Goal: Navigation & Orientation: Find specific page/section

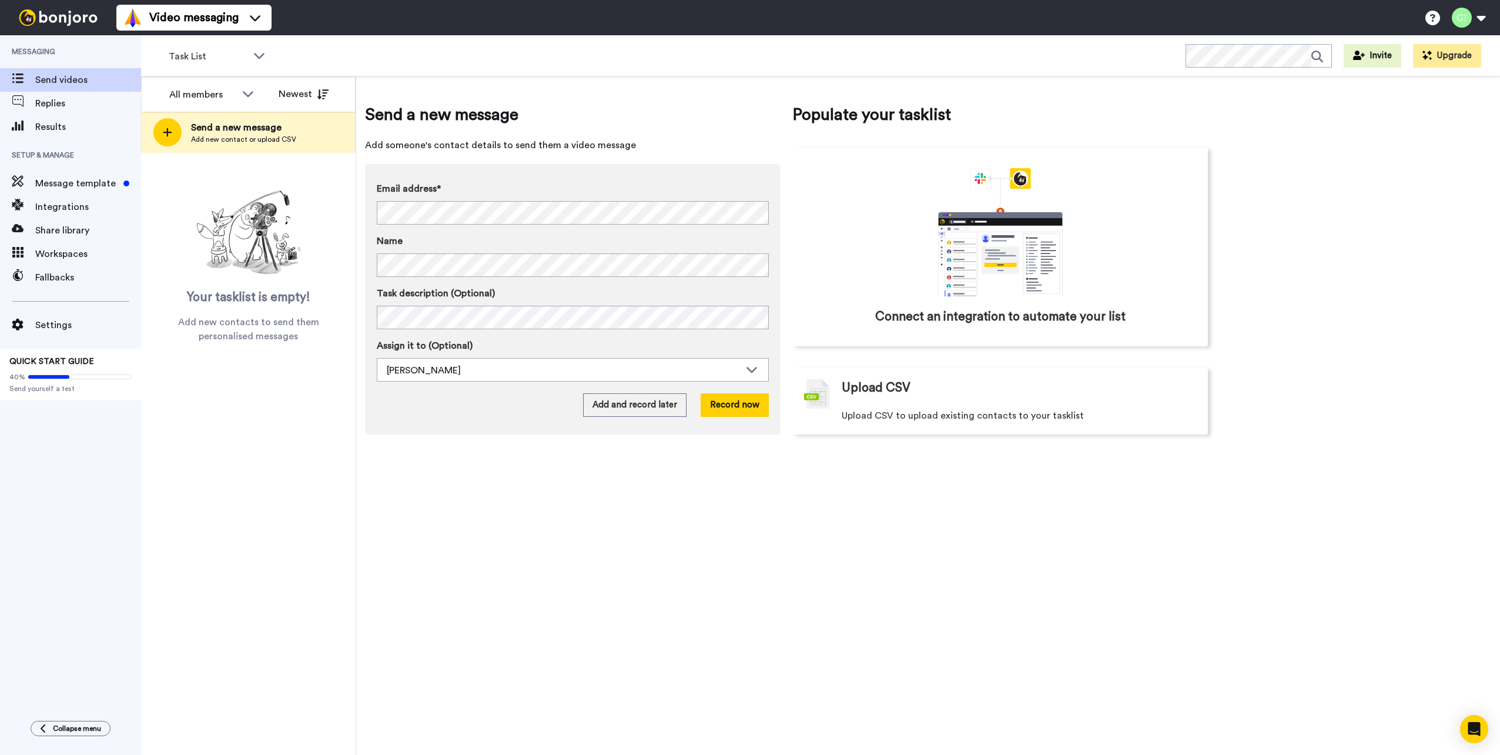
drag, startPoint x: 1285, startPoint y: 287, endPoint x: 1290, endPoint y: 268, distance: 20.1
click at [1287, 287] on div "Send a new message Add someone's contact details to send them a video message E…" at bounding box center [928, 415] width 1144 height 678
click at [655, 85] on div "Send a new message Add someone's contact details to send them a video message E…" at bounding box center [928, 415] width 1144 height 678
click at [517, 57] on div "Task List WORKSPACES View all All Default Task List + Add a new workspace Invit…" at bounding box center [820, 55] width 1359 height 41
click at [1348, 157] on div "Send a new message Add someone's contact details to send them a video message E…" at bounding box center [928, 415] width 1144 height 678
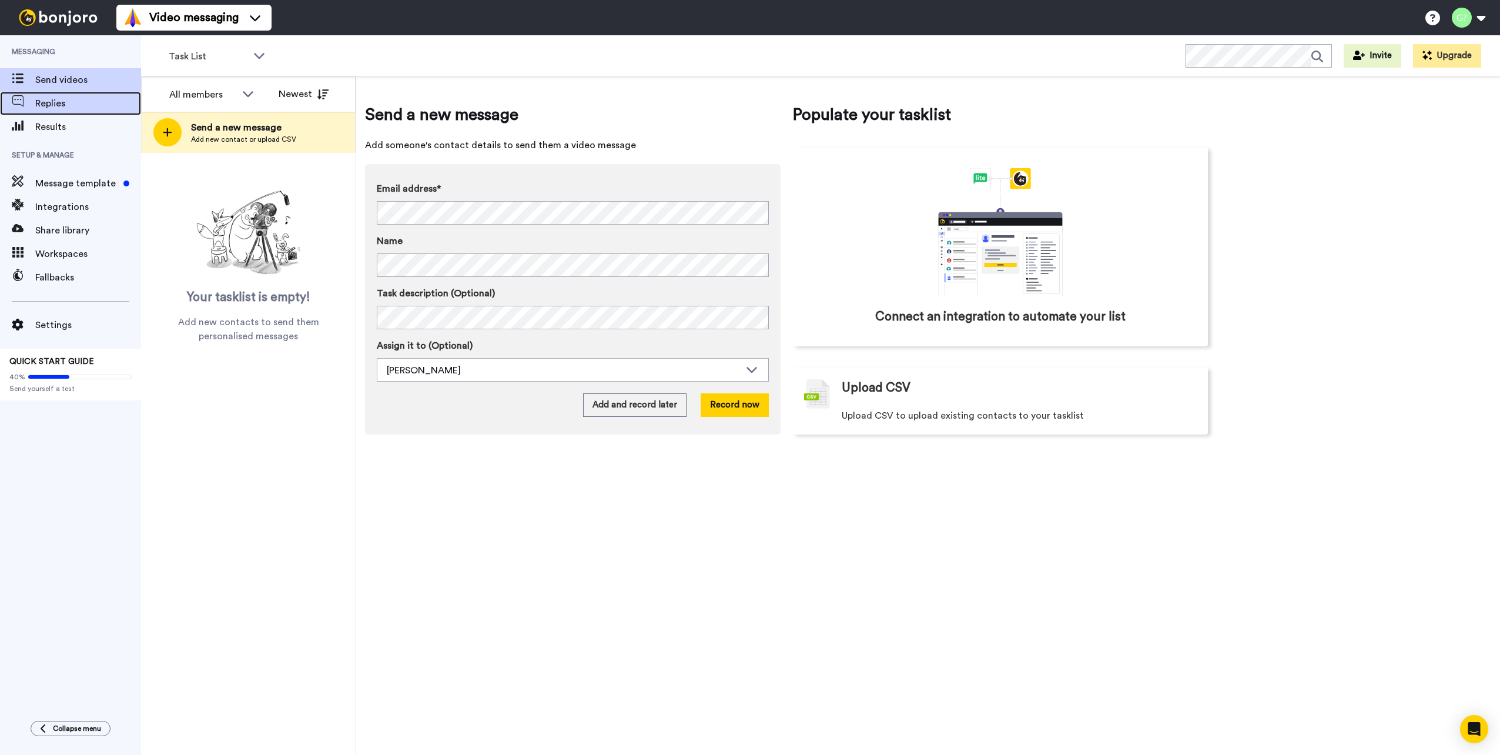
click at [39, 100] on span "Replies" at bounding box center [88, 103] width 106 height 14
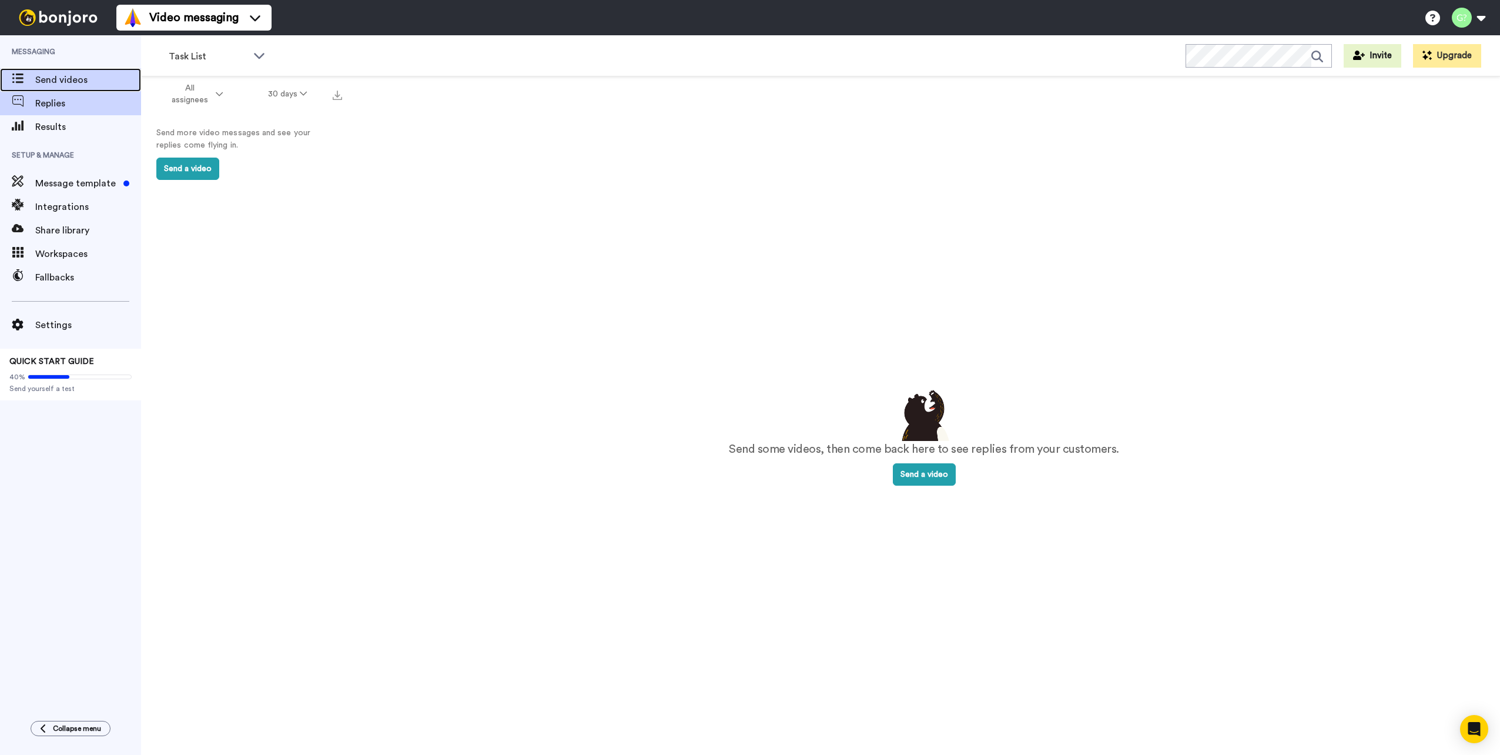
click at [65, 76] on span "Send videos" at bounding box center [88, 80] width 106 height 14
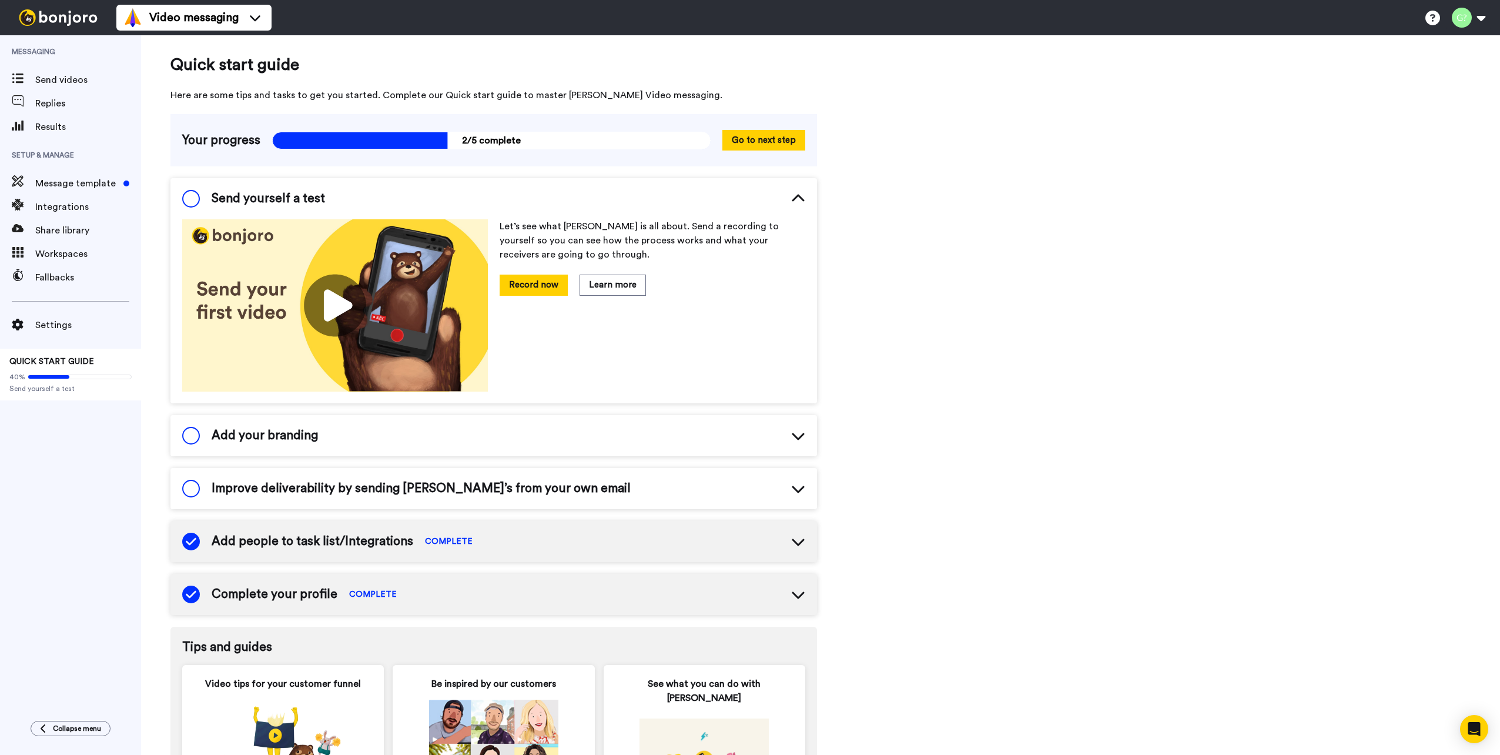
click at [970, 182] on div "Quick start guide Here are some tips and tasks to get you started. Complete our…" at bounding box center [820, 499] width 1359 height 928
click at [63, 99] on span "Replies" at bounding box center [88, 103] width 106 height 14
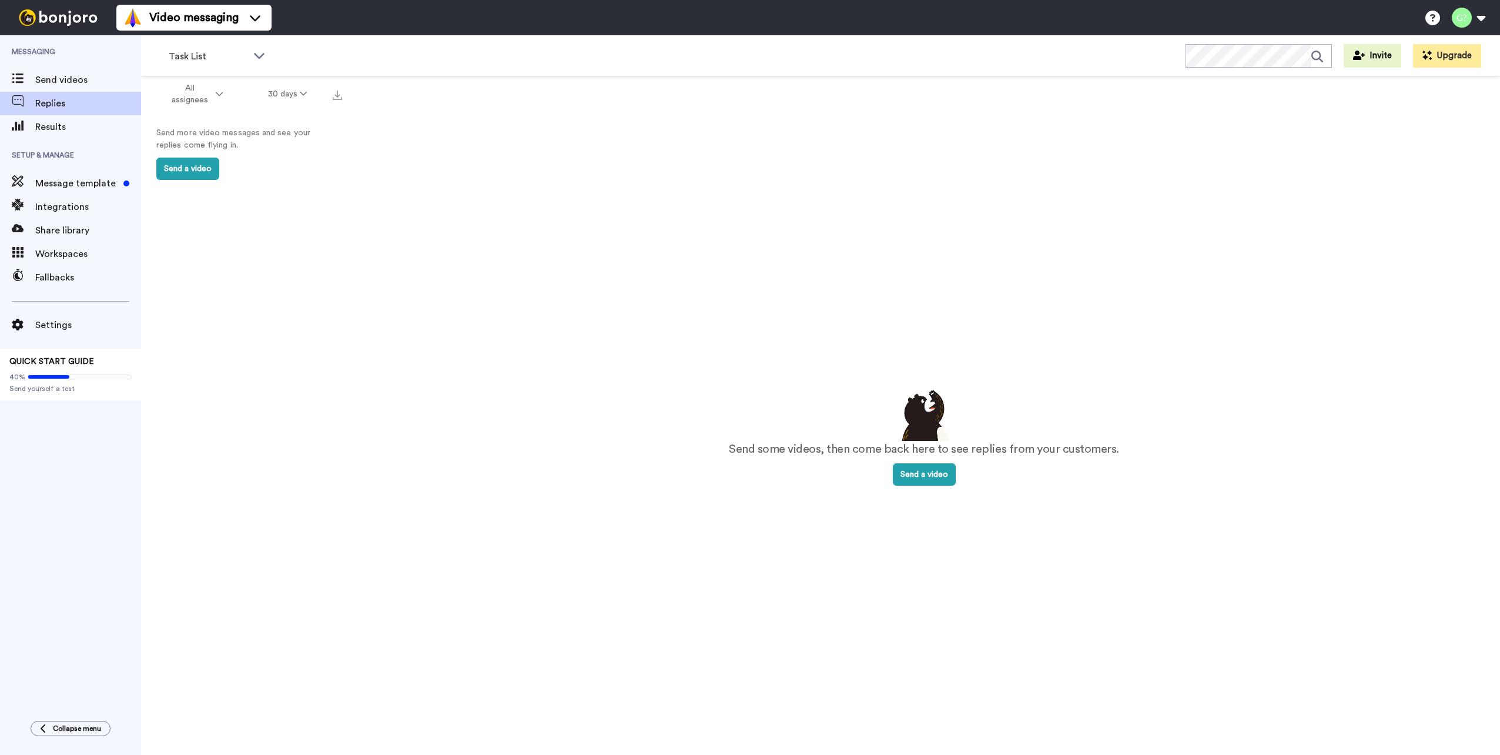
click at [557, 211] on div "Send some videos, then come back here to see replies from your customers. Send …" at bounding box center [923, 436] width 1105 height 672
click at [556, 263] on div "Send some videos, then come back here to see replies from your customers. Send …" at bounding box center [923, 436] width 1105 height 672
click at [407, 269] on div "Send some videos, then come back here to see replies from your customers. Send …" at bounding box center [923, 436] width 1105 height 672
click at [409, 169] on div "Send some videos, then come back here to see replies from your customers. Send …" at bounding box center [923, 436] width 1105 height 672
